Goal: Task Accomplishment & Management: Use online tool/utility

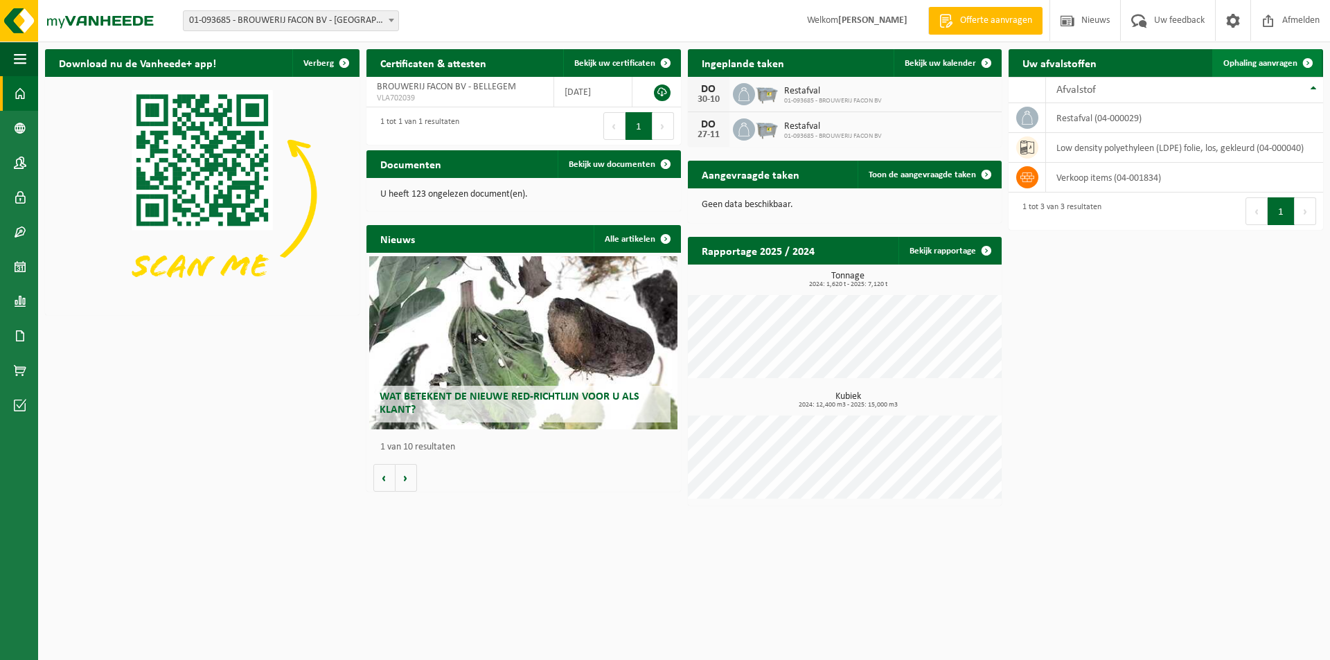
click at [1278, 62] on span "Ophaling aanvragen" at bounding box center [1260, 63] width 74 height 9
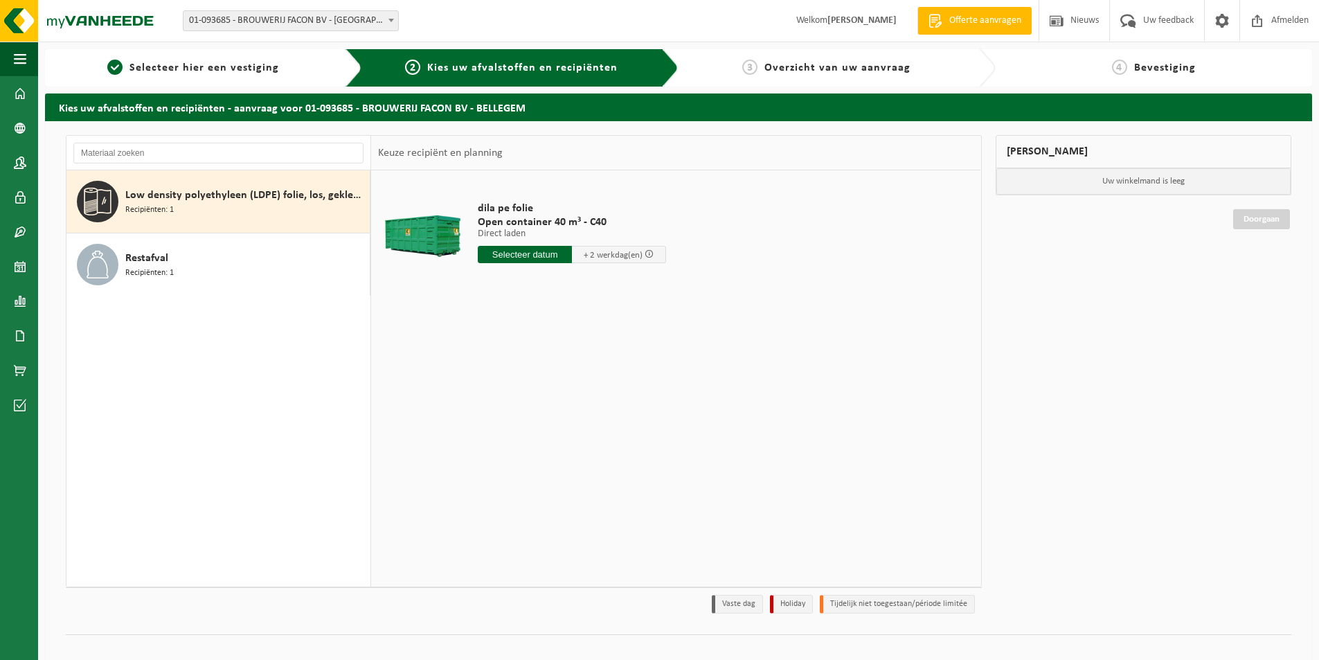
click at [197, 202] on span "Low density polyethyleen (LDPE) folie, los, gekleurd" at bounding box center [245, 195] width 241 height 17
click at [507, 249] on input "text" at bounding box center [525, 254] width 94 height 17
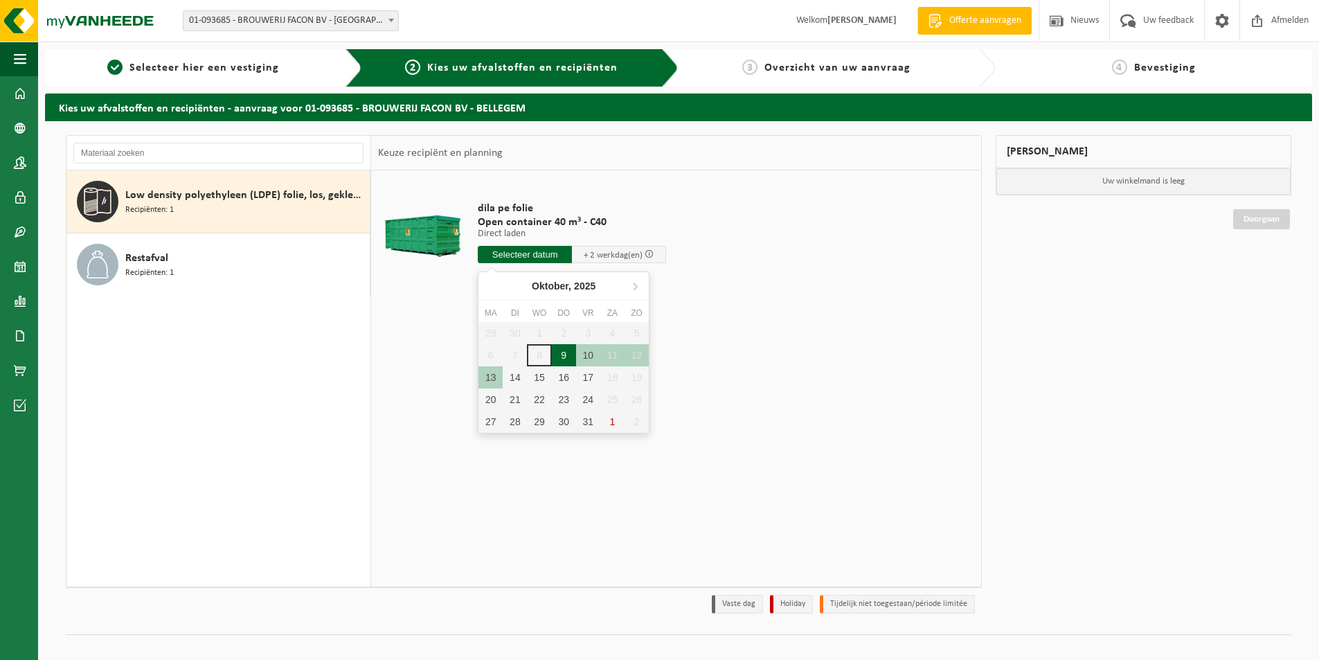
click at [560, 355] on div "9" at bounding box center [564, 355] width 24 height 22
type input "Van [DATE]"
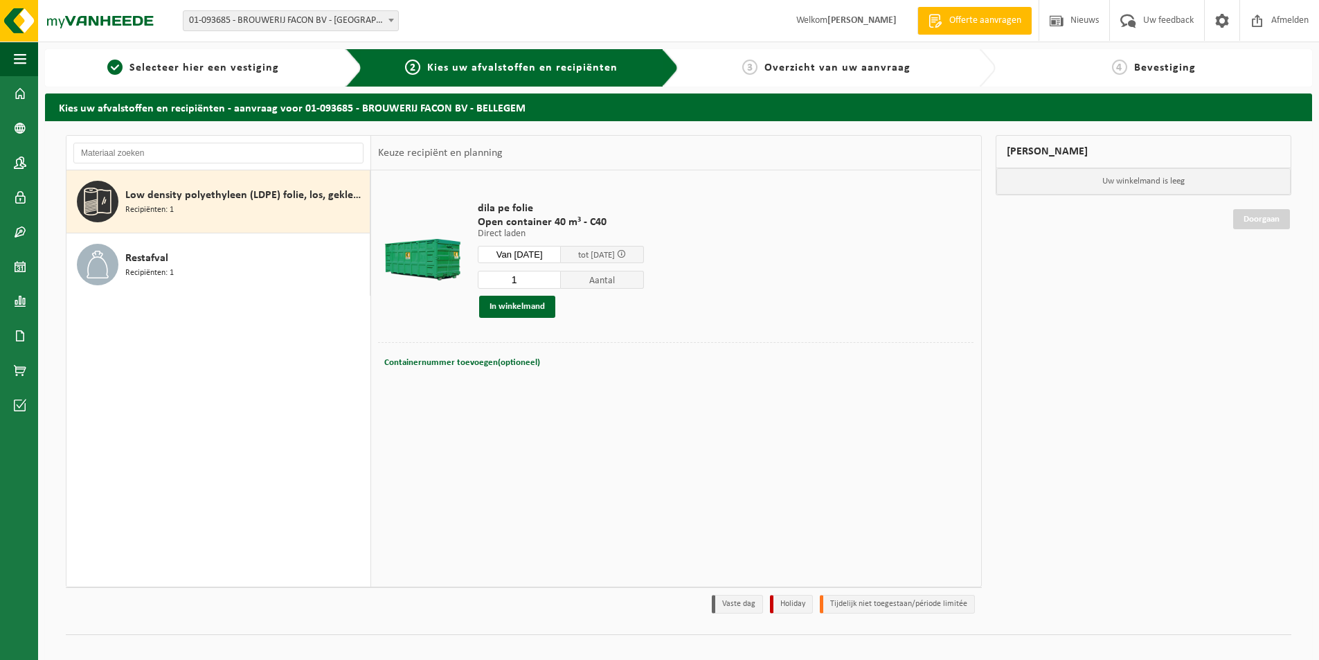
click at [514, 253] on input "Van [DATE]" at bounding box center [519, 254] width 83 height 17
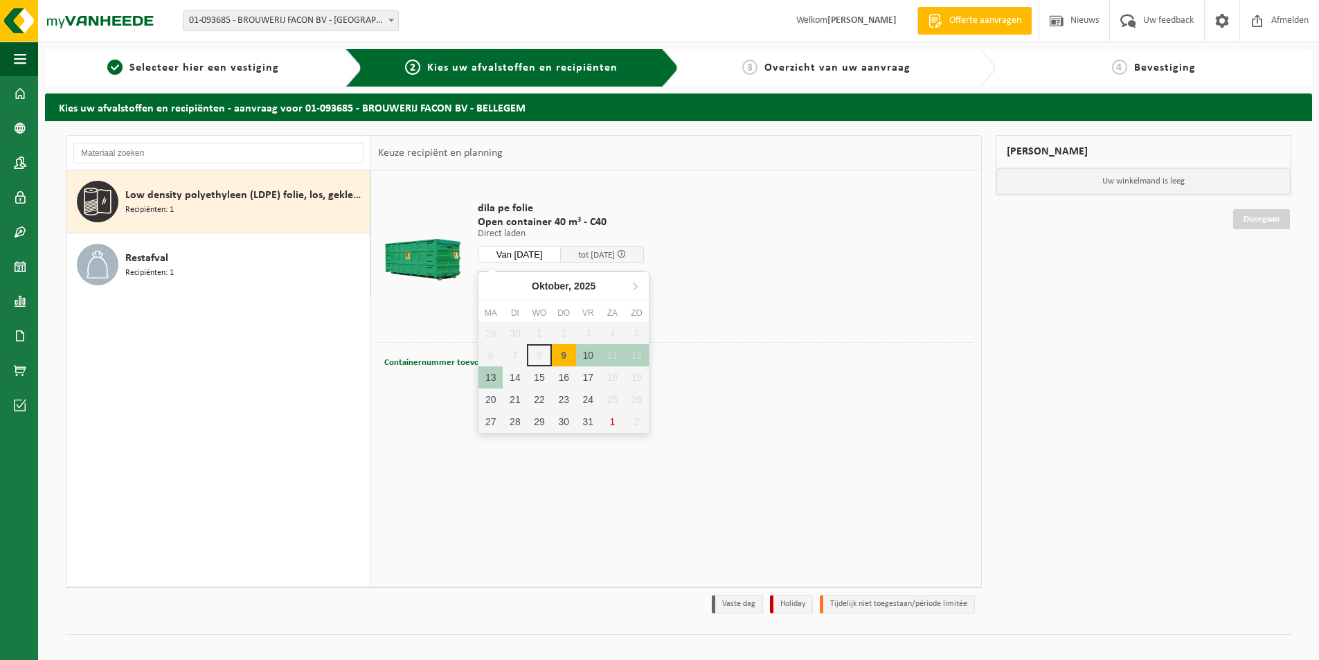
click at [564, 355] on div "9" at bounding box center [564, 355] width 24 height 22
type input "Van [DATE]"
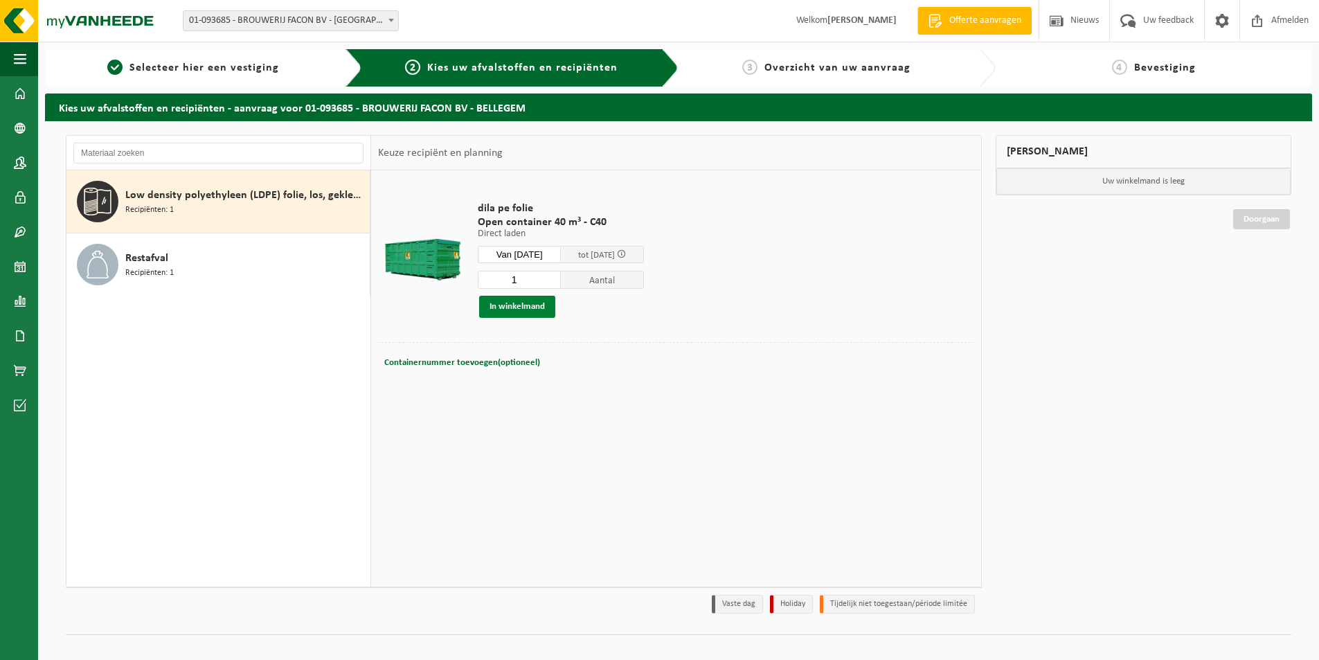
click at [531, 305] on button "In winkelmand" at bounding box center [517, 307] width 76 height 22
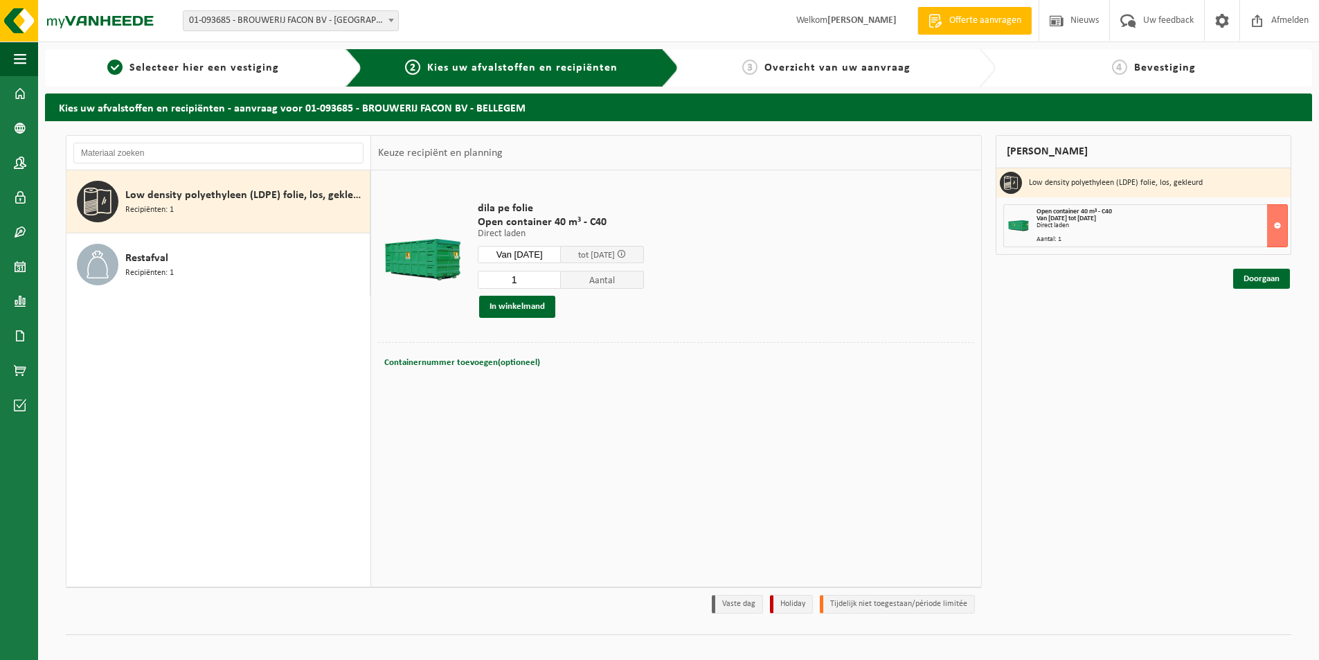
click at [626, 256] on span at bounding box center [621, 253] width 9 height 9
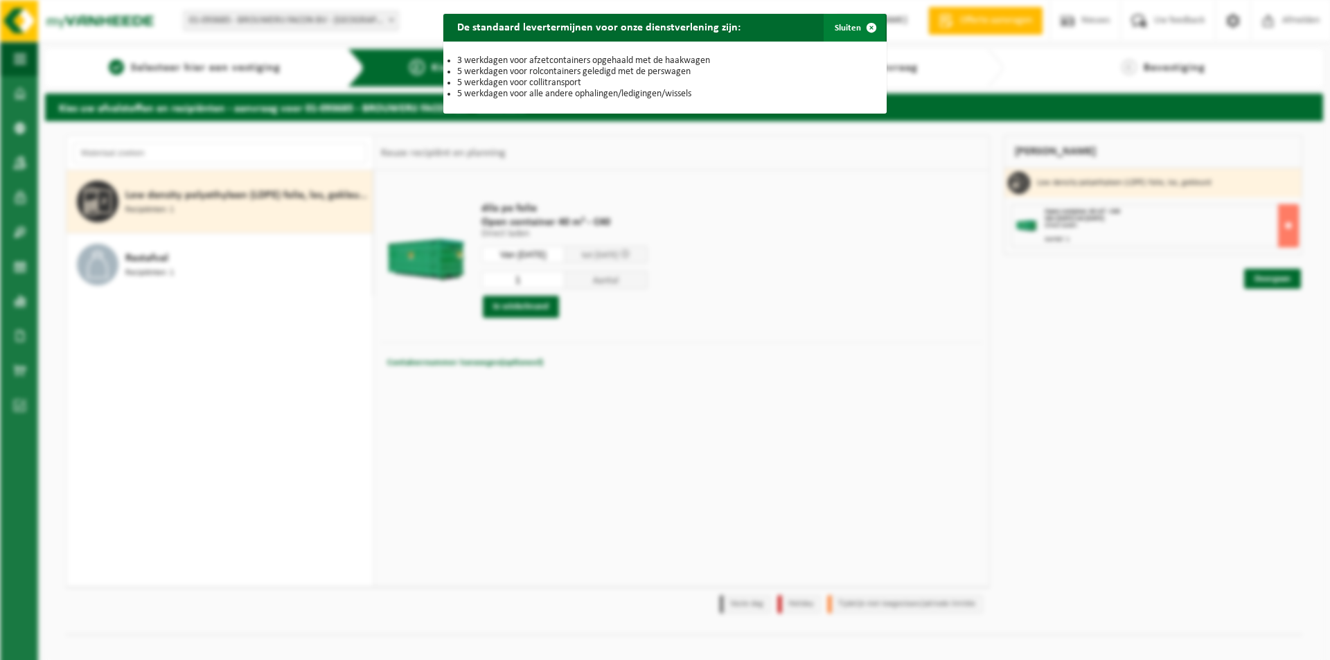
click at [868, 23] on span "button" at bounding box center [871, 28] width 28 height 28
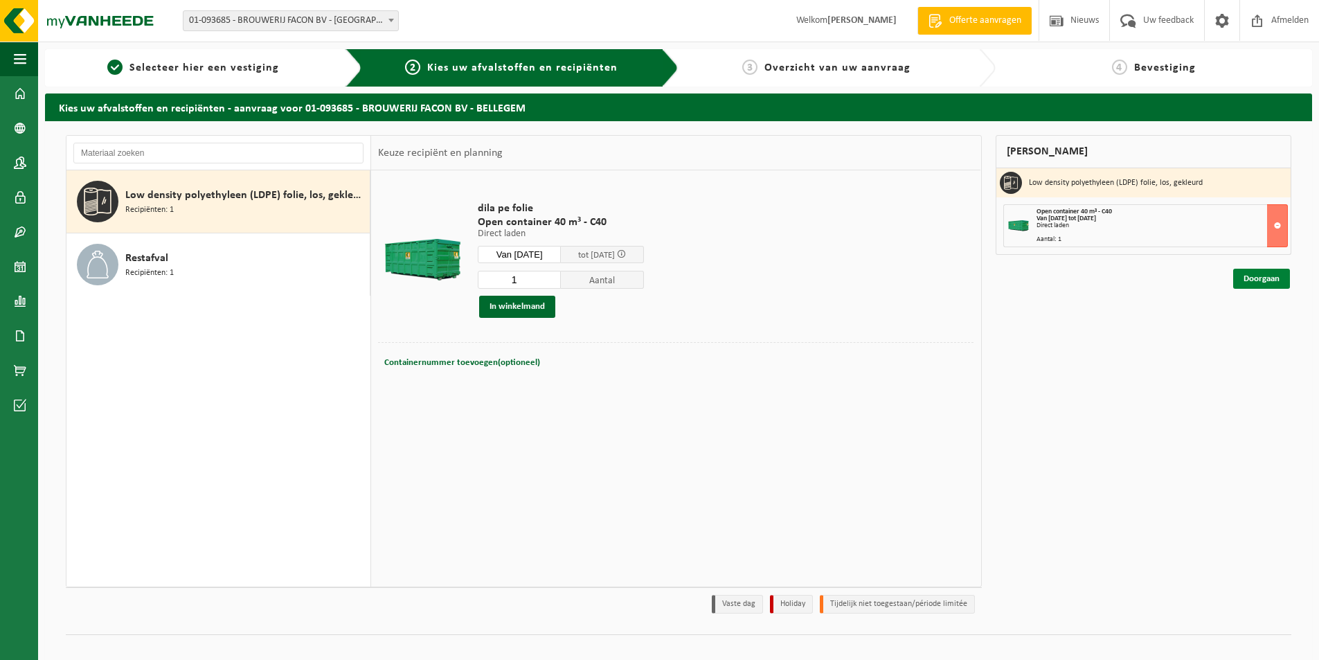
click at [1258, 280] on link "Doorgaan" at bounding box center [1262, 279] width 57 height 20
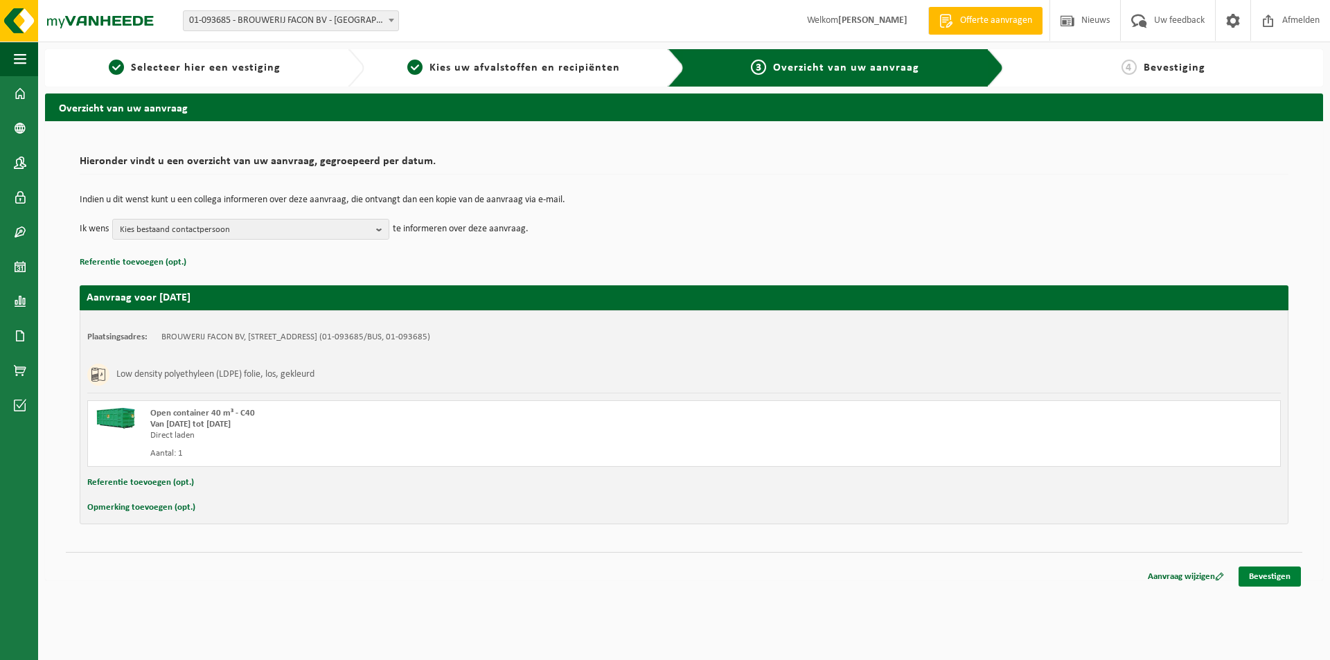
click at [1279, 578] on link "Bevestigen" at bounding box center [1269, 577] width 62 height 20
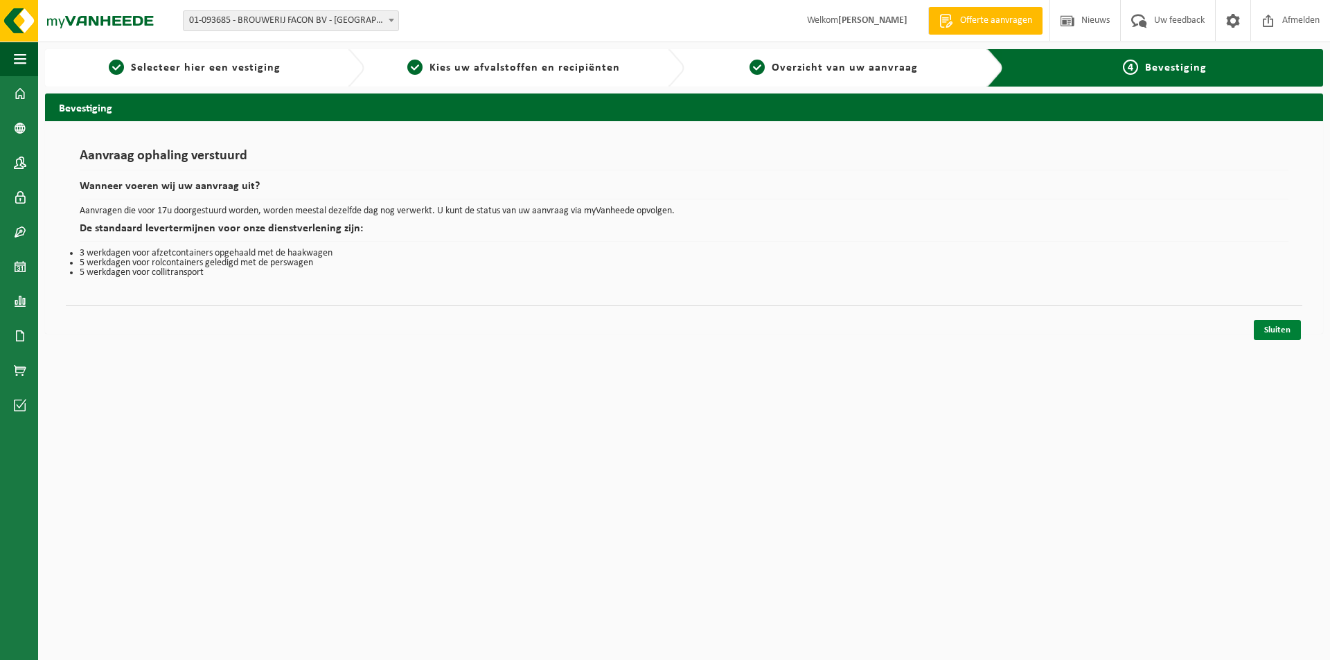
click at [1276, 323] on link "Sluiten" at bounding box center [1277, 330] width 47 height 20
